Goal: Browse casually

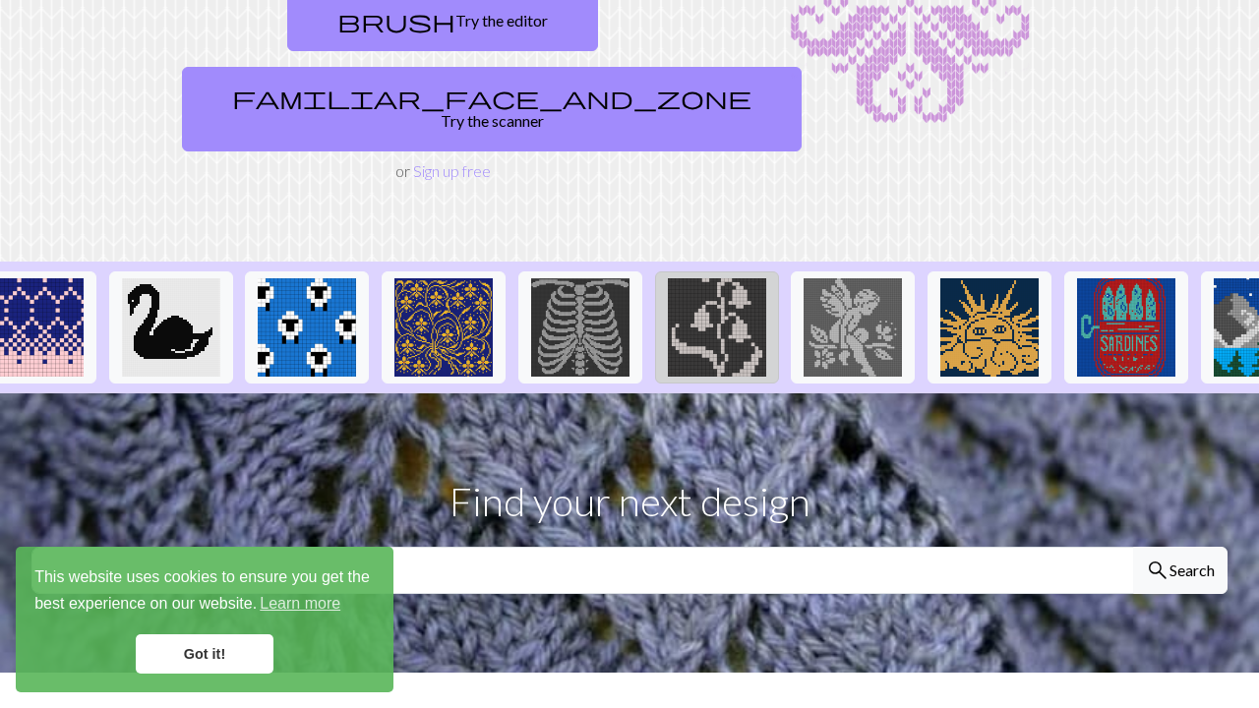
scroll to position [0, 445]
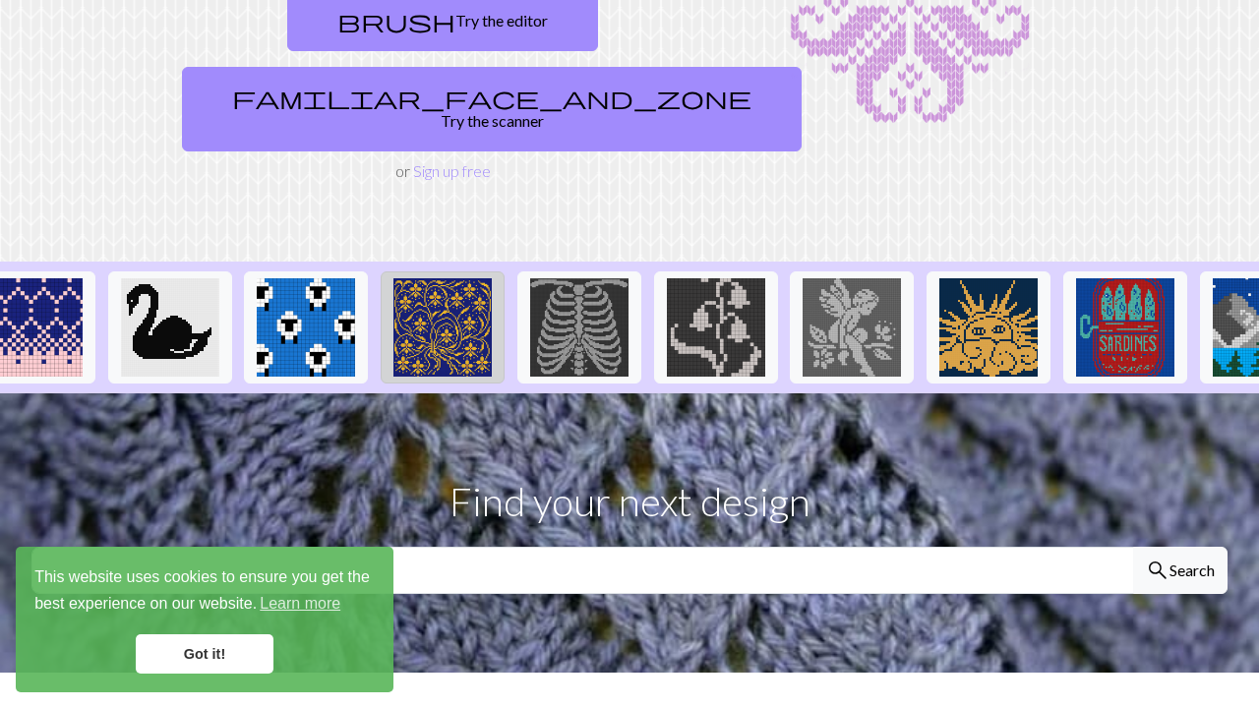
click at [472, 287] on img at bounding box center [442, 327] width 98 height 98
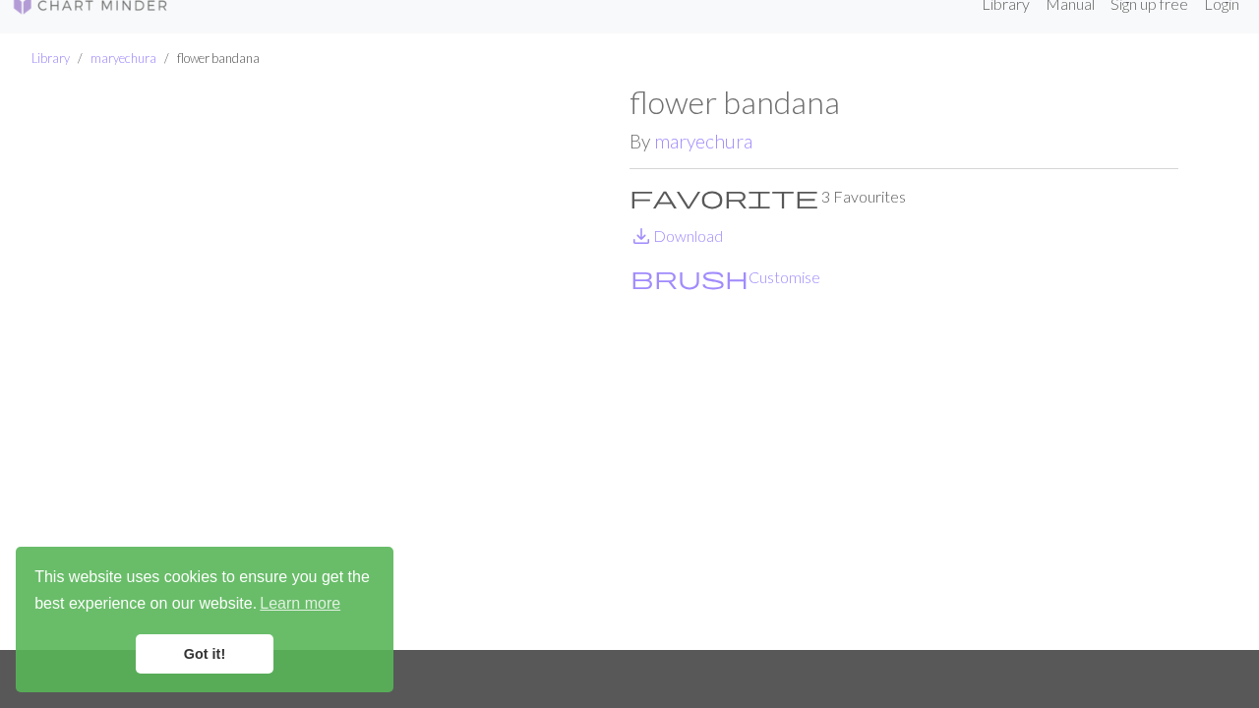
scroll to position [19, 0]
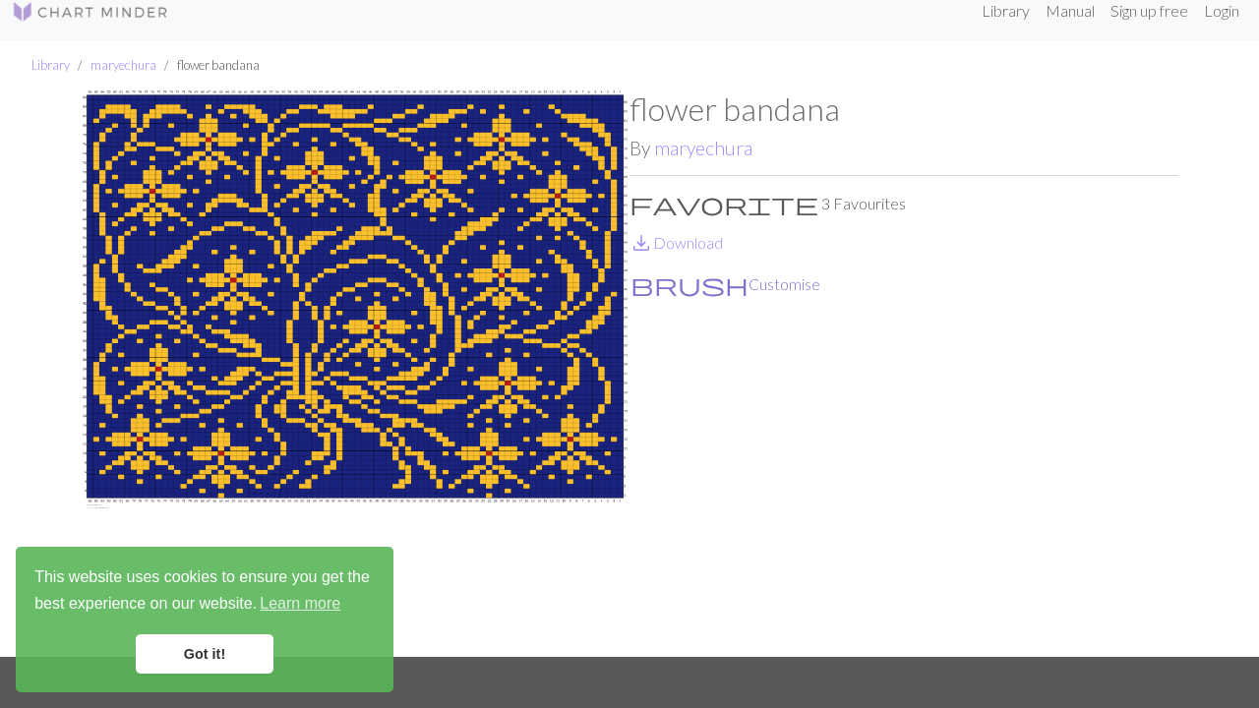
click at [644, 288] on span "brush" at bounding box center [689, 284] width 118 height 28
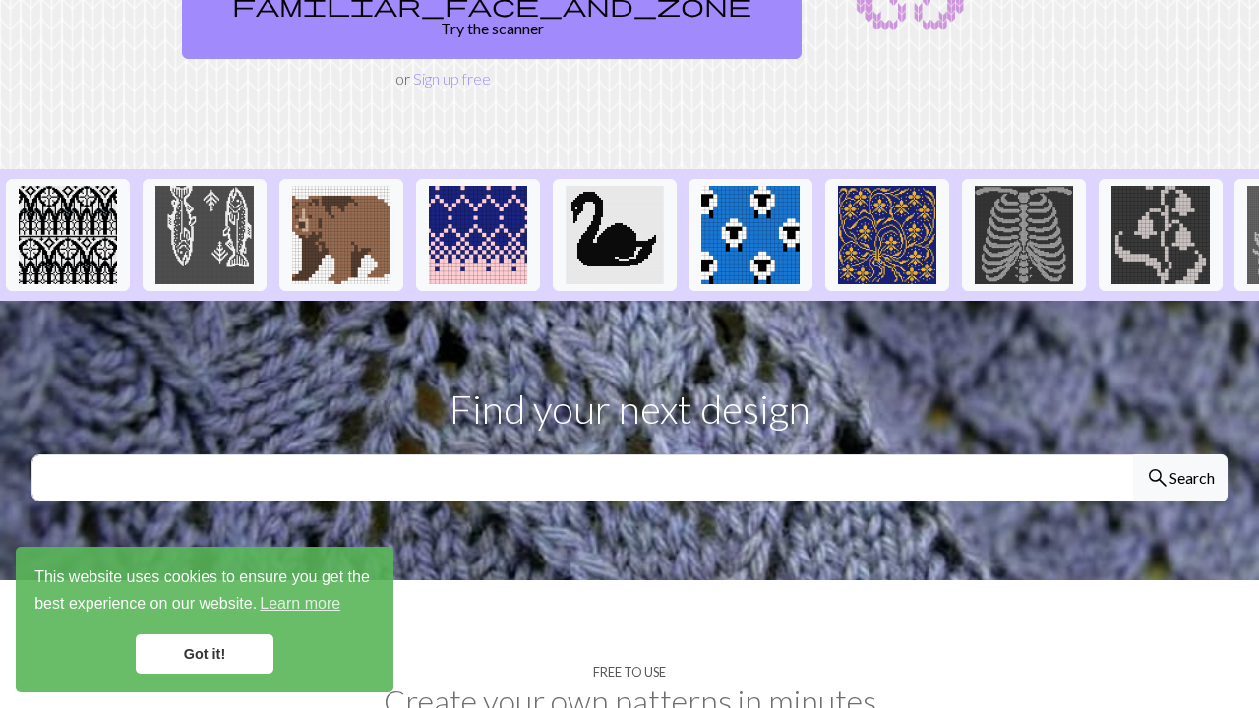
scroll to position [343, 0]
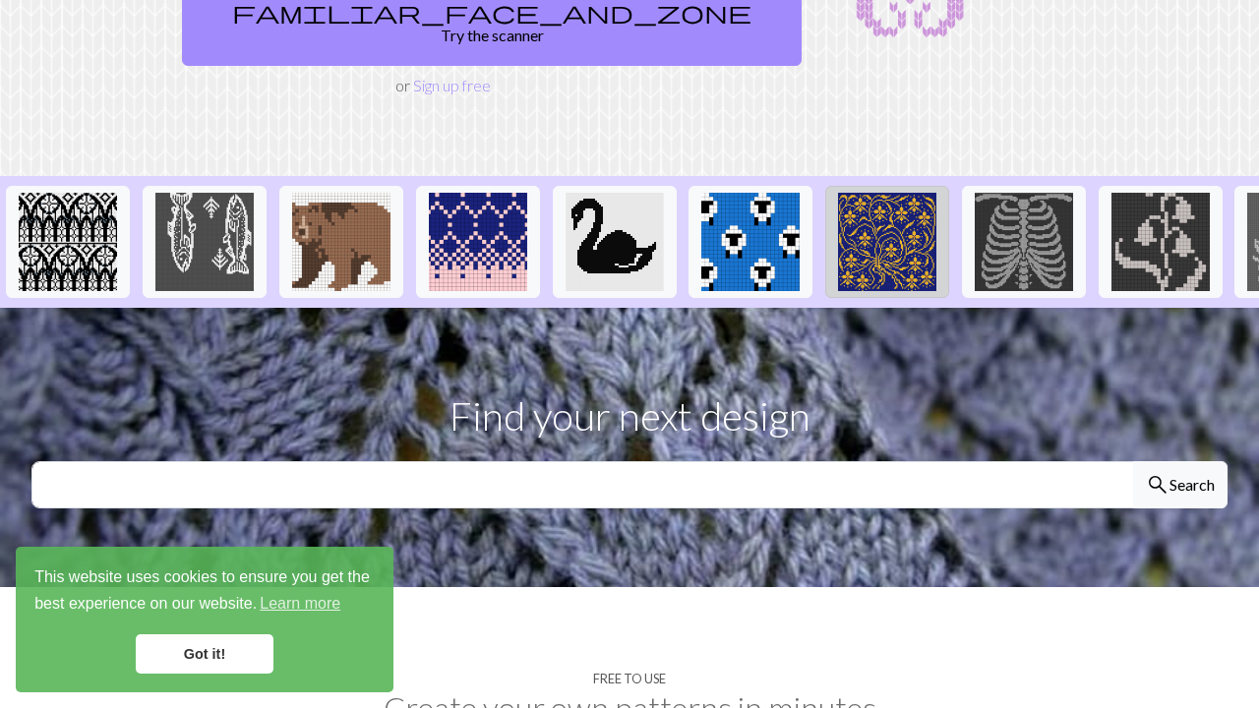
click at [892, 198] on img at bounding box center [887, 242] width 98 height 98
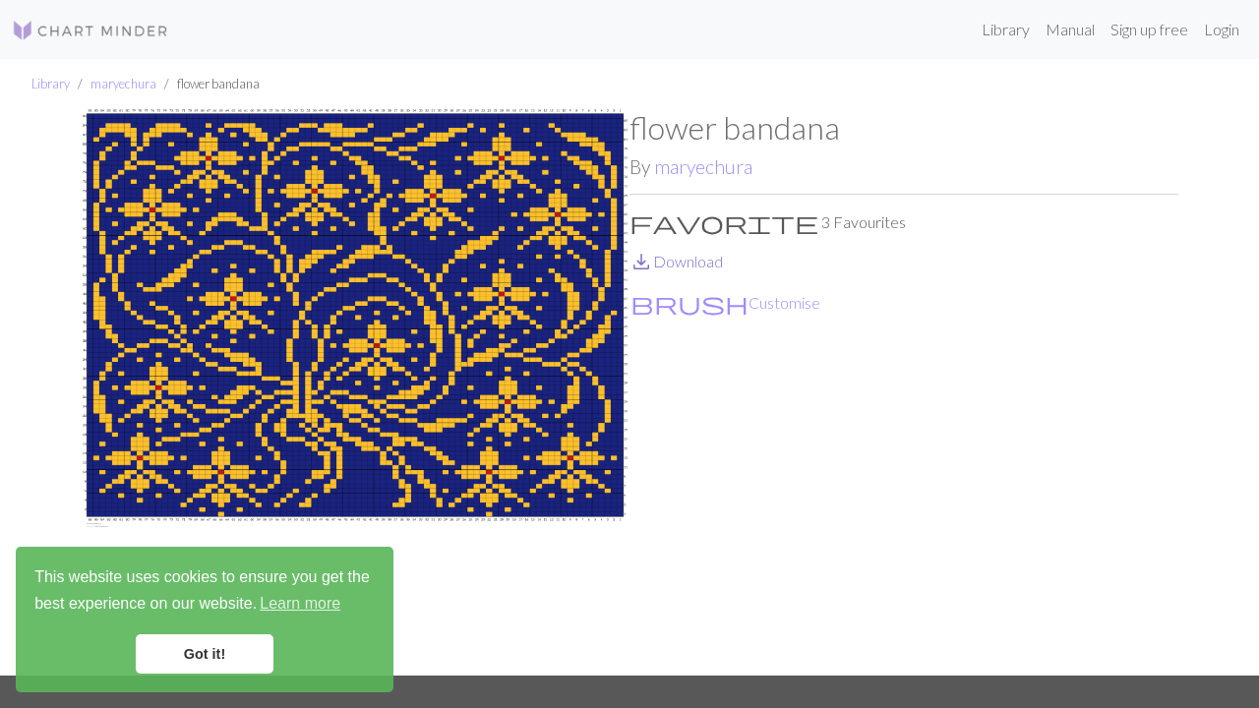
click at [712, 259] on link "save_alt Download" at bounding box center [675, 261] width 93 height 19
click at [61, 84] on link "Library" at bounding box center [50, 84] width 38 height 16
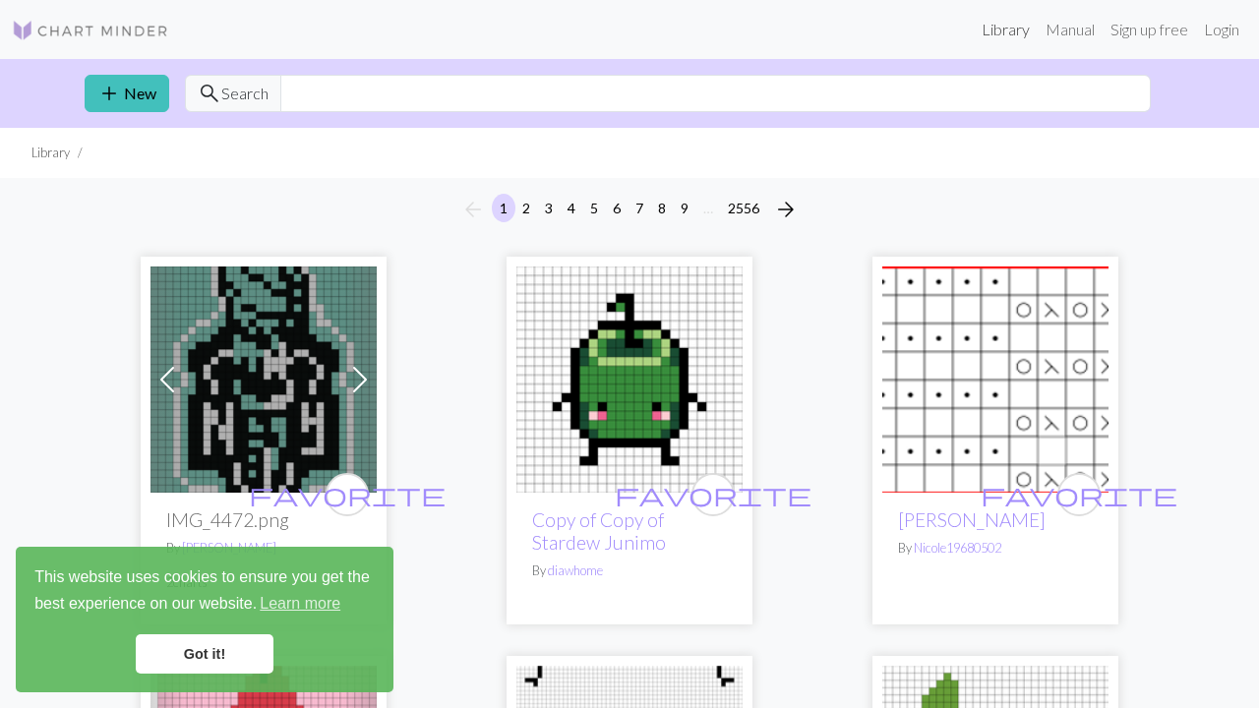
click at [993, 31] on link "Library" at bounding box center [1006, 29] width 64 height 39
click at [1064, 32] on link "Manual" at bounding box center [1070, 29] width 65 height 39
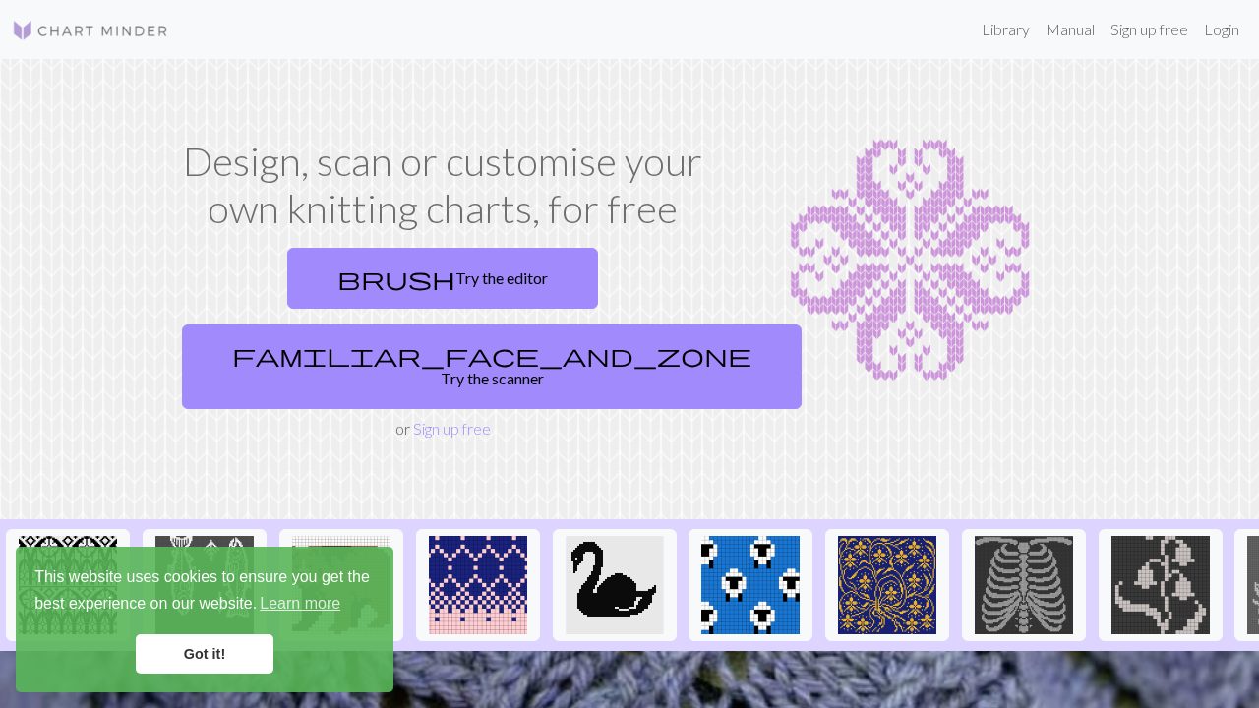
click at [975, 198] on img at bounding box center [910, 261] width 350 height 246
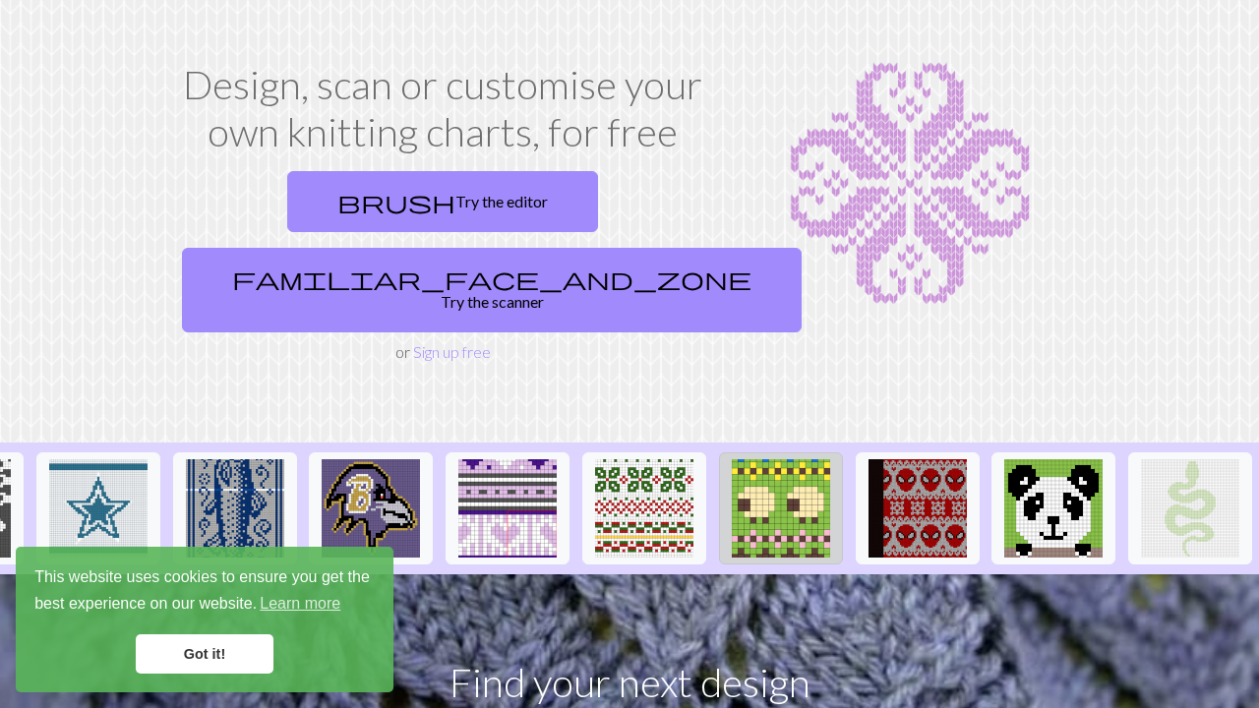
scroll to position [0, 2154]
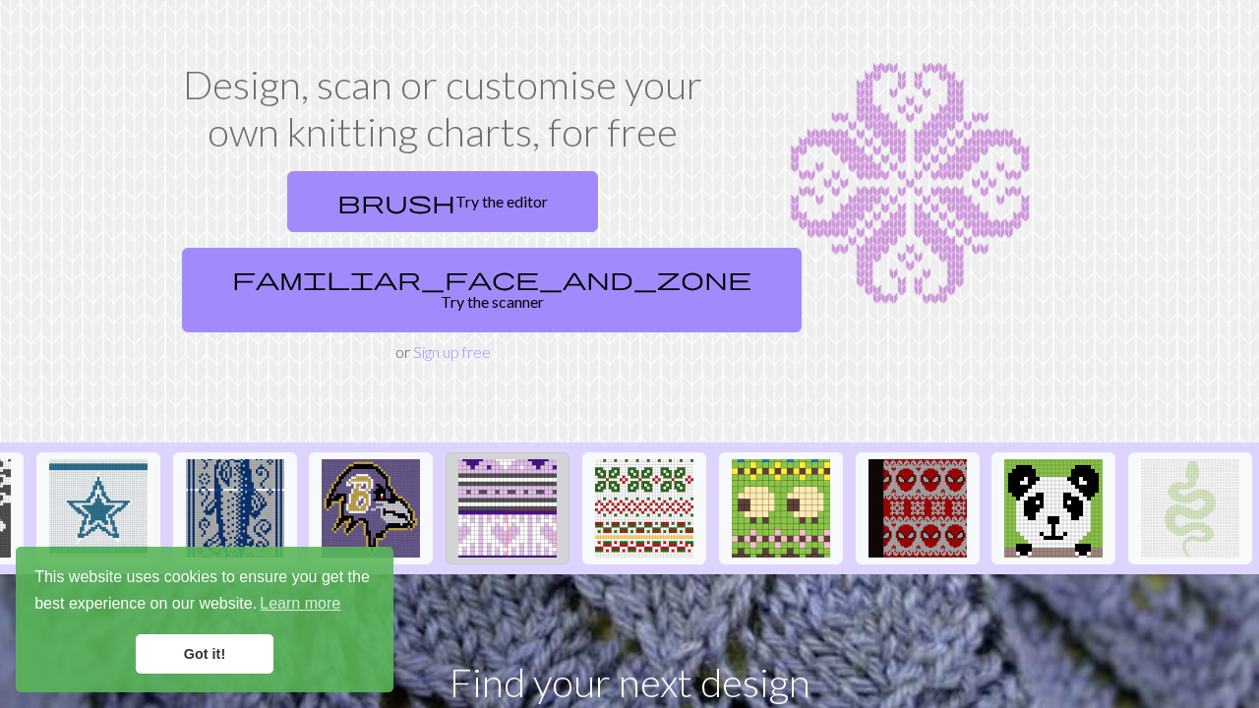
click at [538, 471] on img at bounding box center [507, 508] width 98 height 98
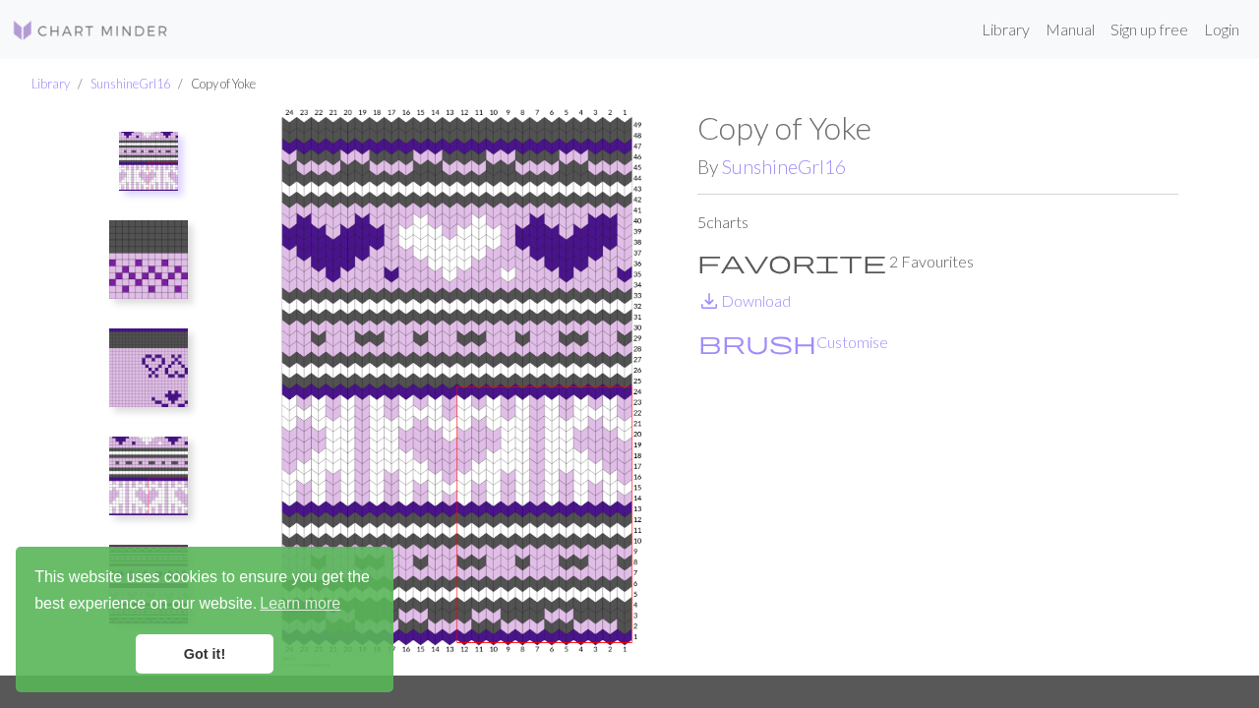
click at [153, 254] on img at bounding box center [148, 259] width 79 height 79
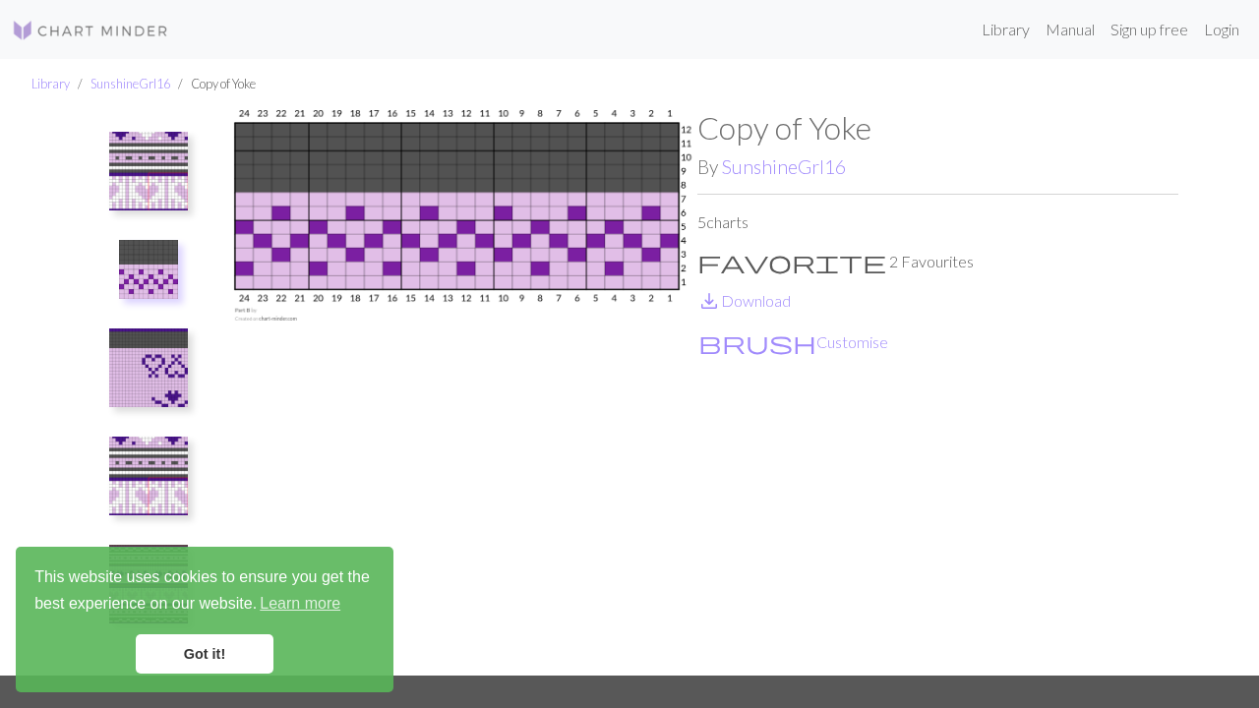
click at [152, 180] on img at bounding box center [148, 171] width 79 height 79
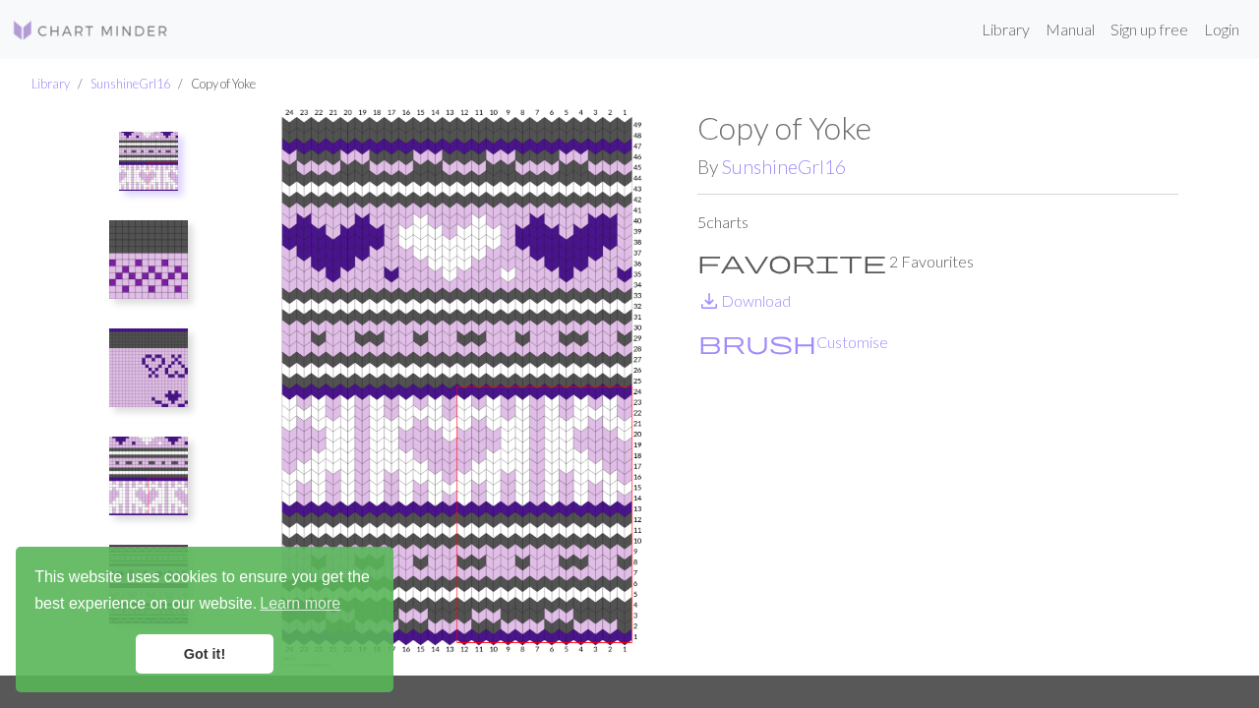
click at [154, 264] on img at bounding box center [148, 259] width 79 height 79
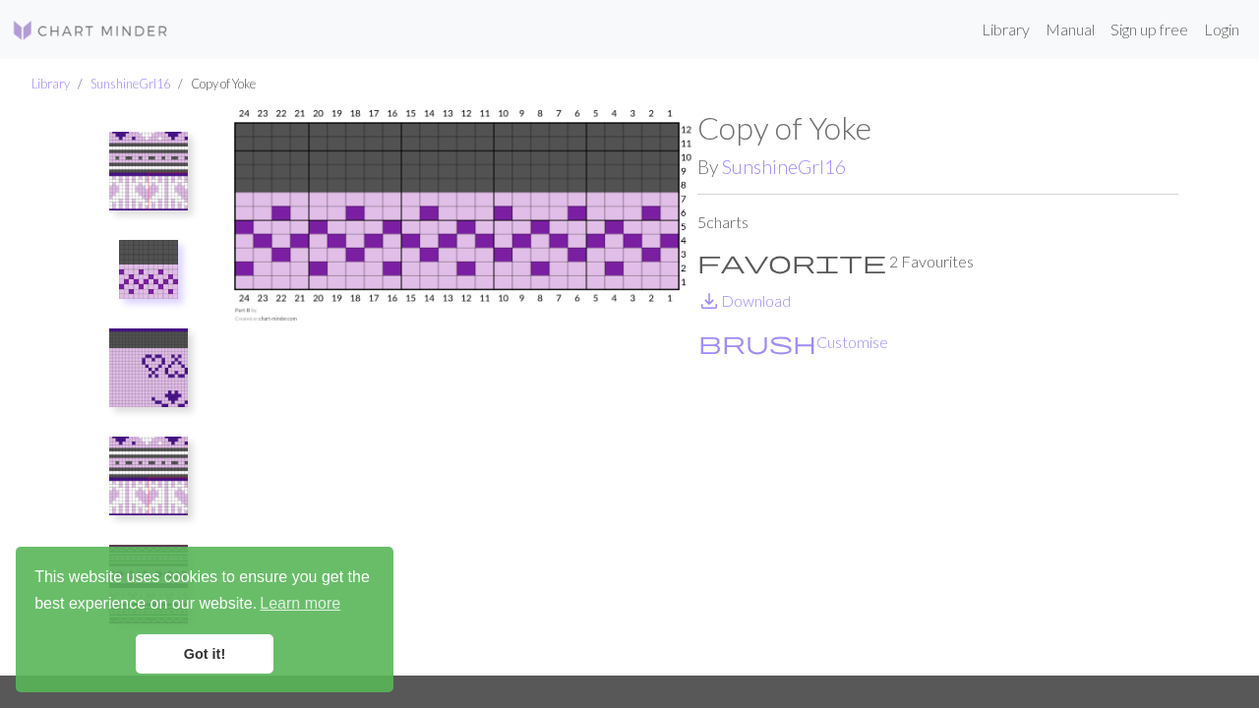
click at [154, 352] on img at bounding box center [148, 368] width 79 height 79
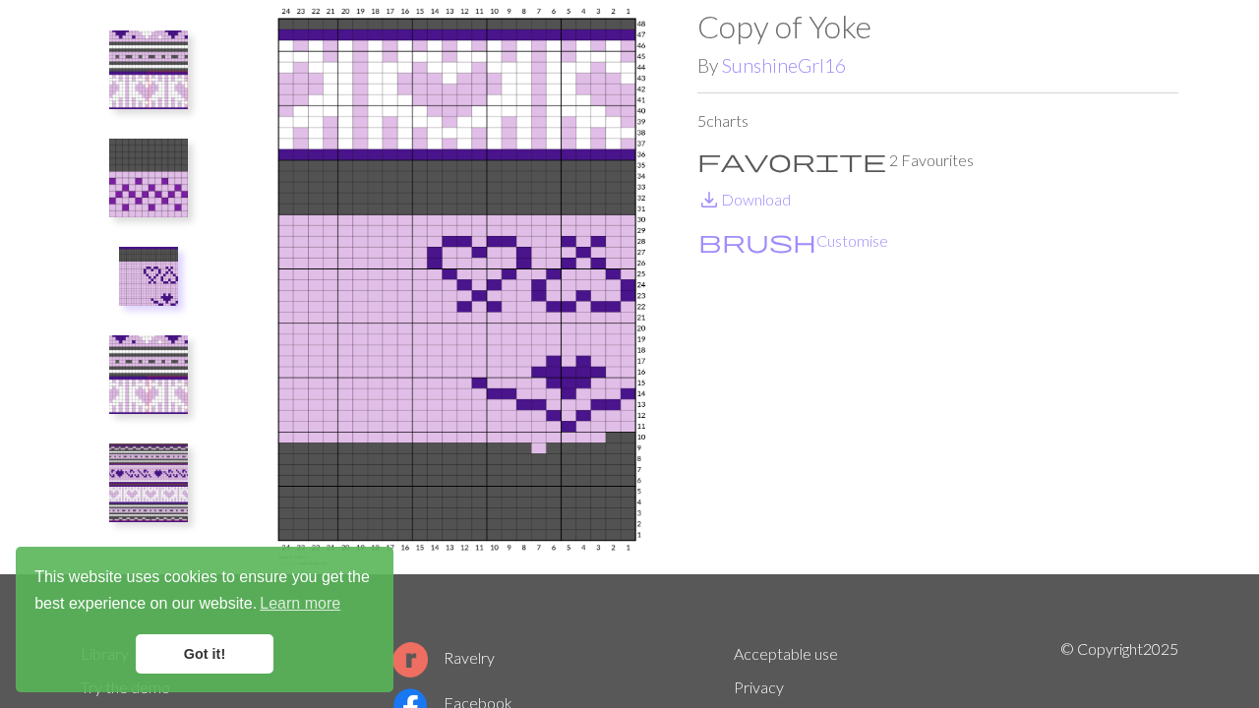
scroll to position [103, 0]
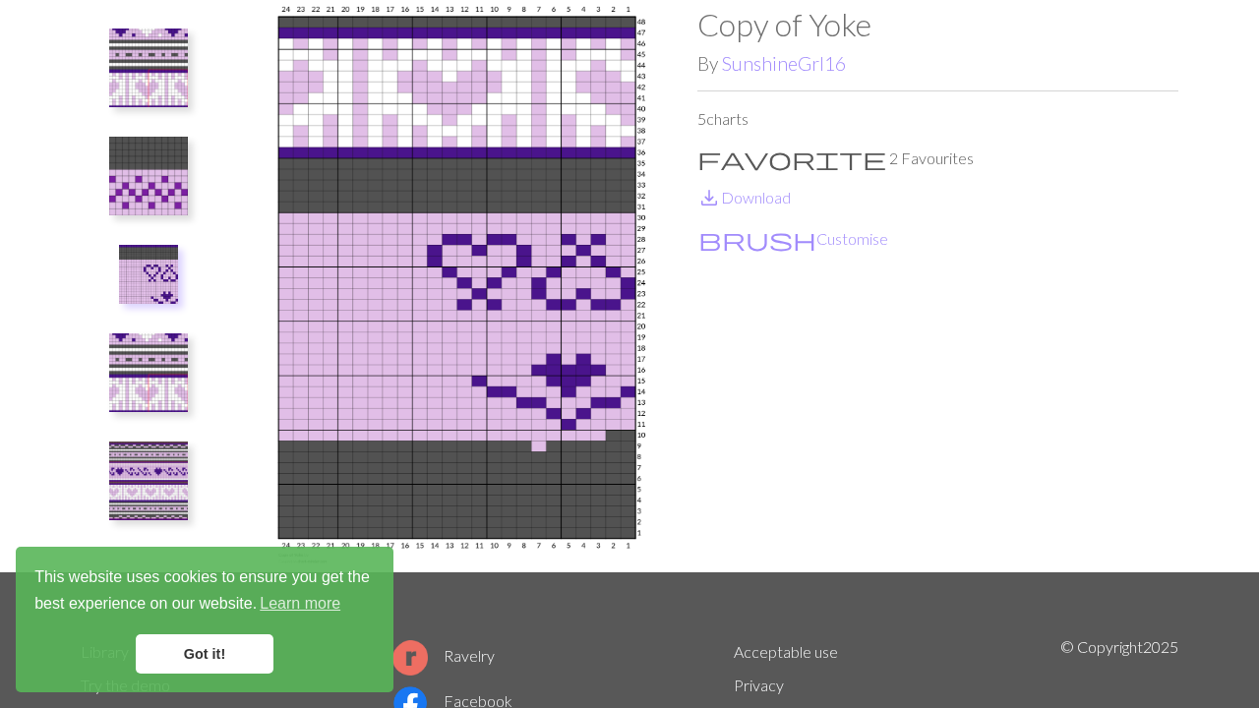
click at [153, 379] on img at bounding box center [148, 372] width 79 height 79
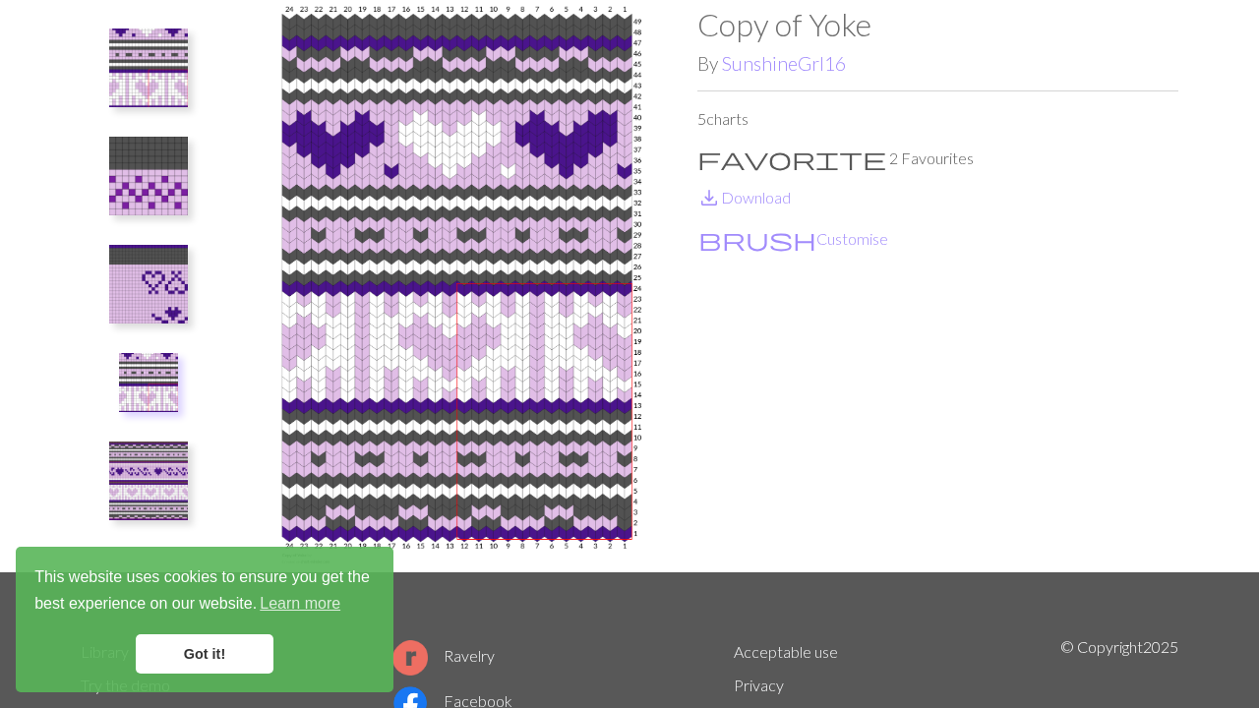
click at [160, 447] on img at bounding box center [148, 481] width 79 height 79
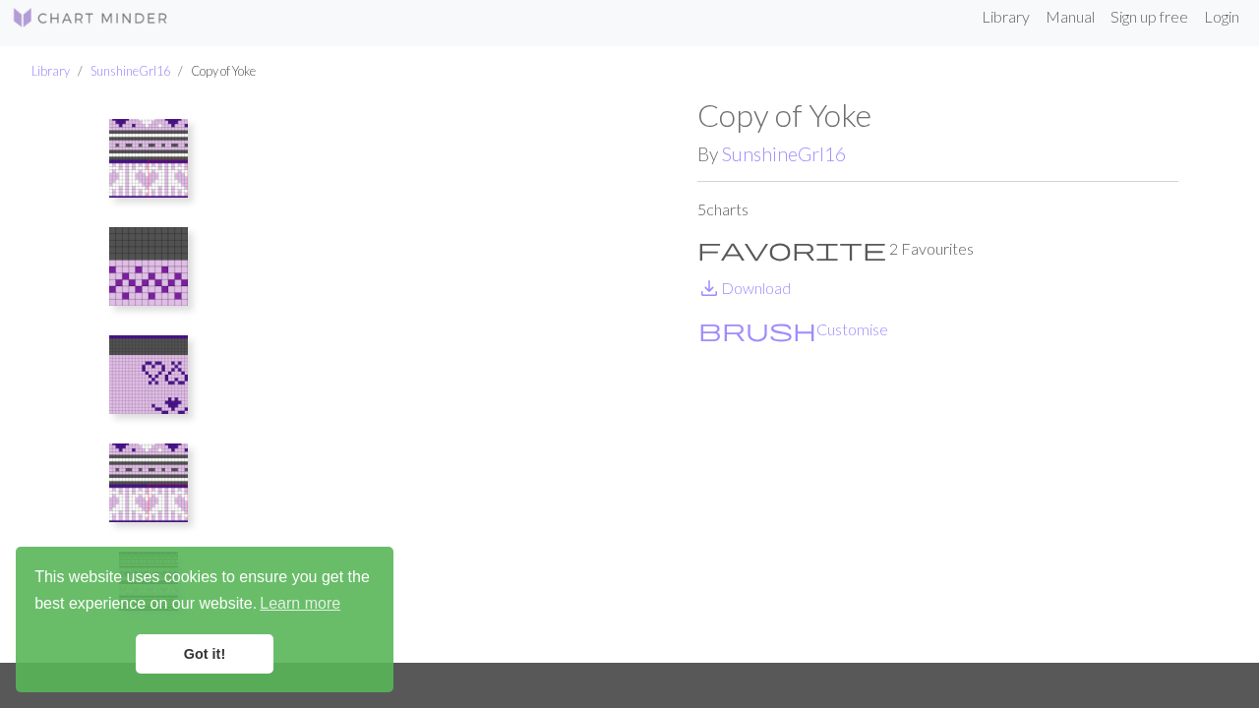
scroll to position [4, 0]
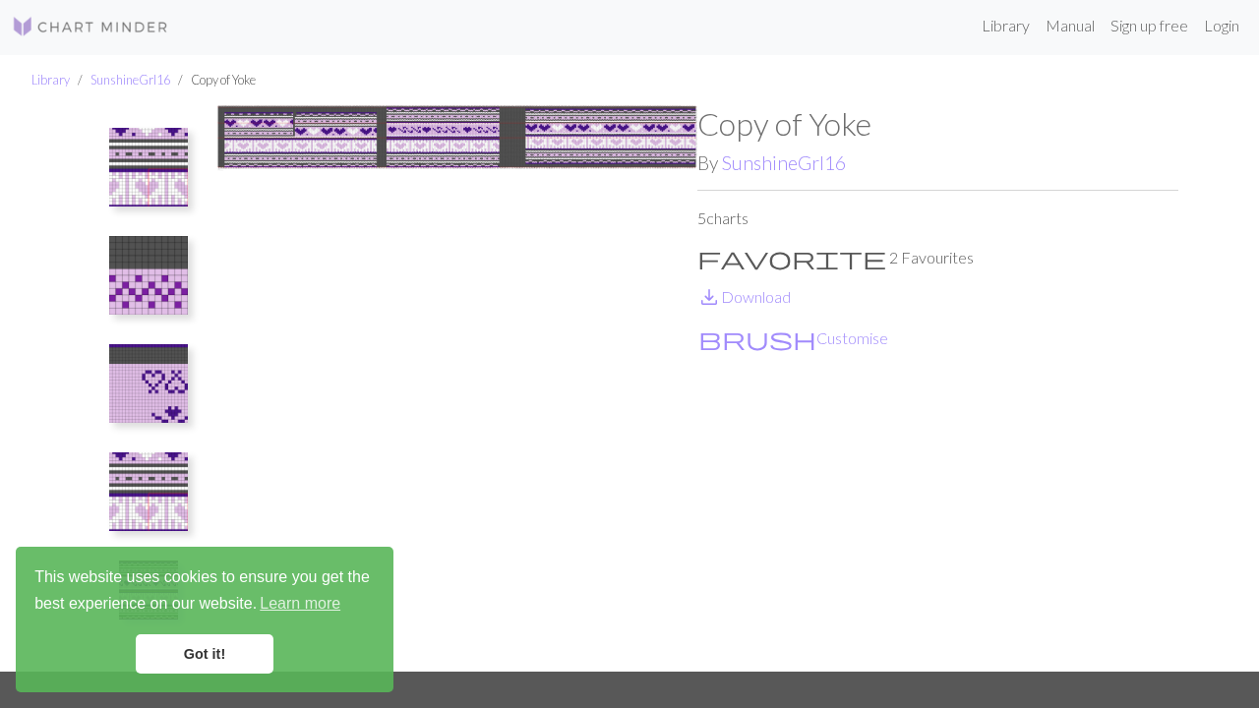
click at [143, 165] on img at bounding box center [148, 167] width 79 height 79
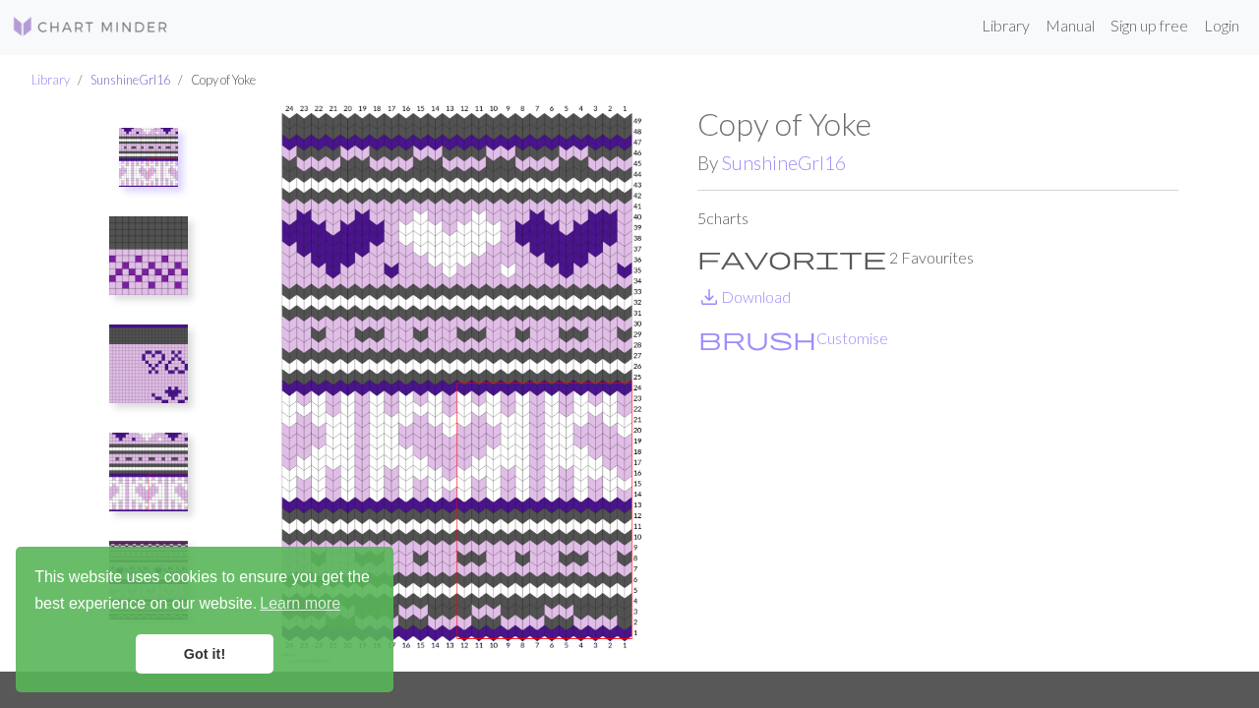
click at [144, 84] on link "SunshineGrl16" at bounding box center [130, 80] width 80 height 16
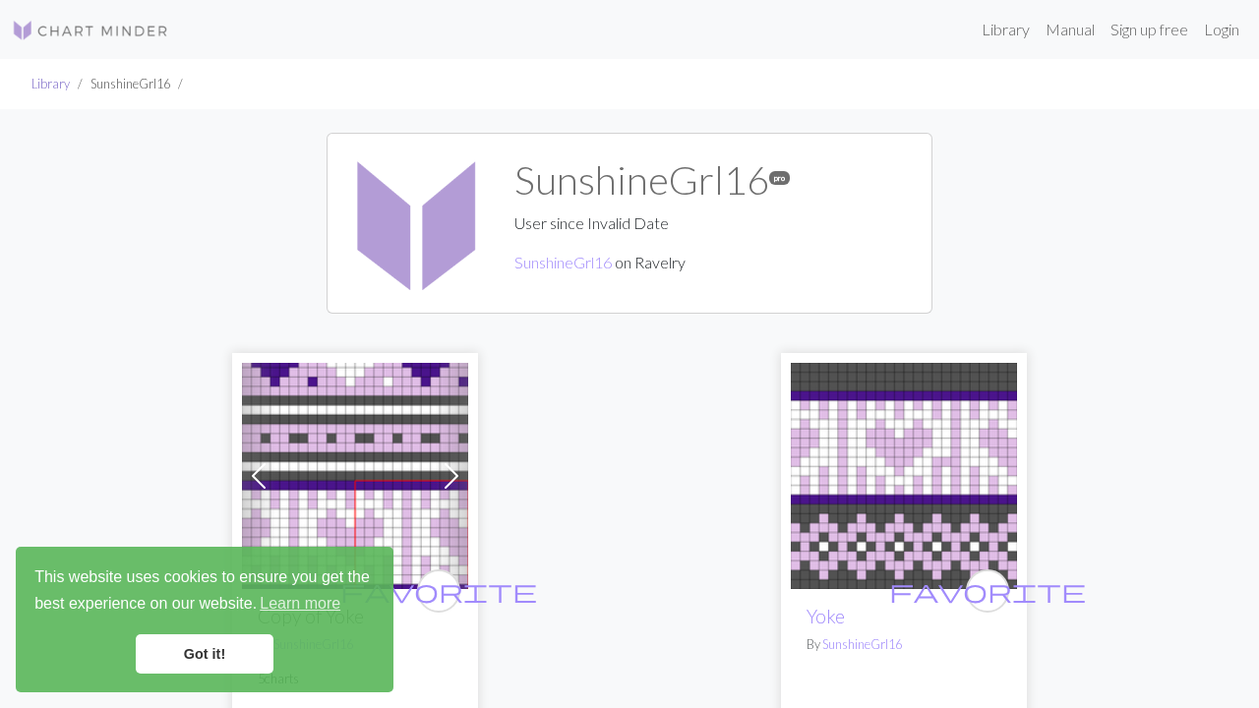
click at [57, 87] on link "Library" at bounding box center [50, 84] width 38 height 16
